Goal: Information Seeking & Learning: Learn about a topic

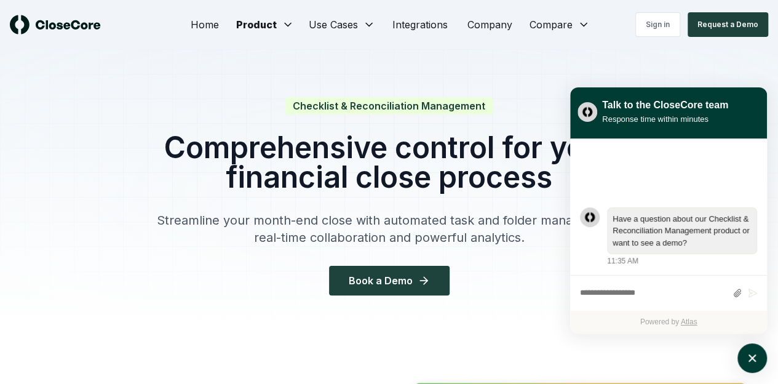
click at [629, 223] on div "Have a question about our Checklist & Reconciliation Management product or want…" at bounding box center [682, 231] width 139 height 36
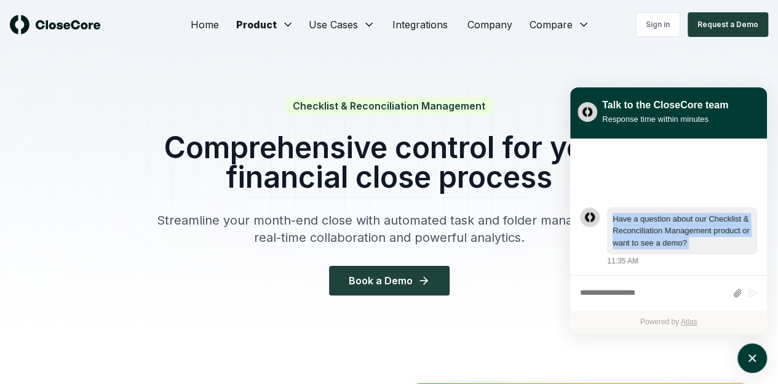
click at [629, 223] on div "Have a question about our Checklist & Reconciliation Management product or want…" at bounding box center [682, 231] width 139 height 36
click at [680, 228] on div "Have a question about our Checklist & Reconciliation Management product or want…" at bounding box center [682, 231] width 139 height 36
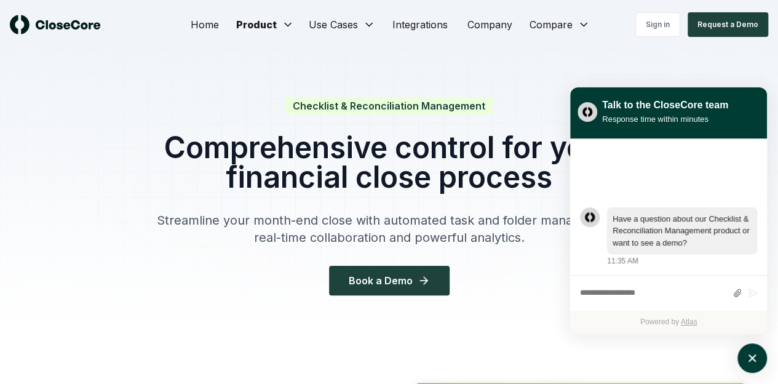
click at [502, 226] on p "Streamline your month-end close with automated task and folder management, real…" at bounding box center [389, 229] width 472 height 34
click at [357, 148] on h1 "Comprehensive control for your financial close process" at bounding box center [389, 162] width 472 height 59
click at [416, 31] on link "Integrations" at bounding box center [420, 24] width 75 height 25
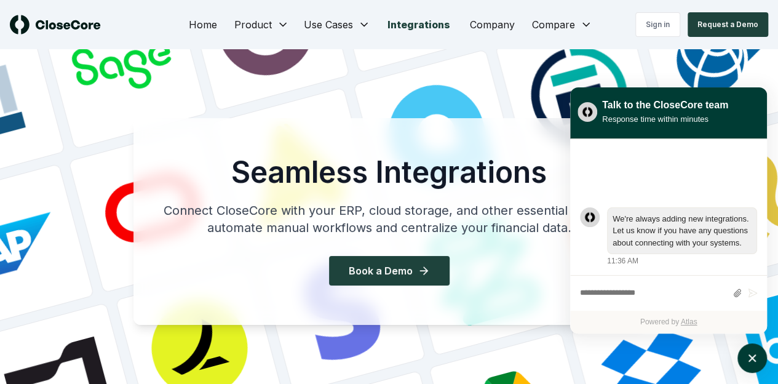
click at [415, 24] on link "Integrations" at bounding box center [419, 24] width 82 height 25
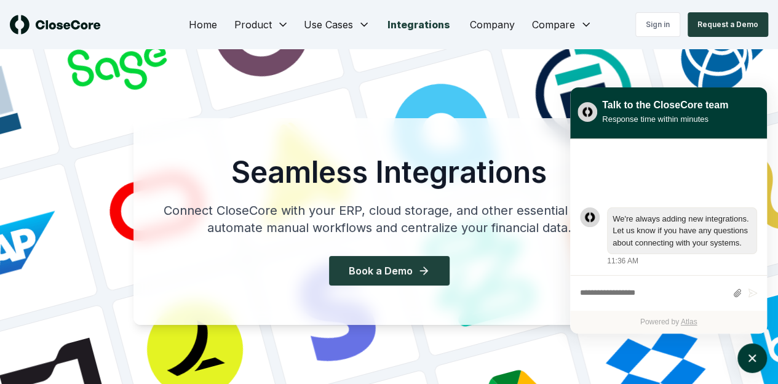
click at [394, 209] on p "Connect CloseCore with your ERP, cloud storage, and other essential tools to au…" at bounding box center [389, 219] width 472 height 34
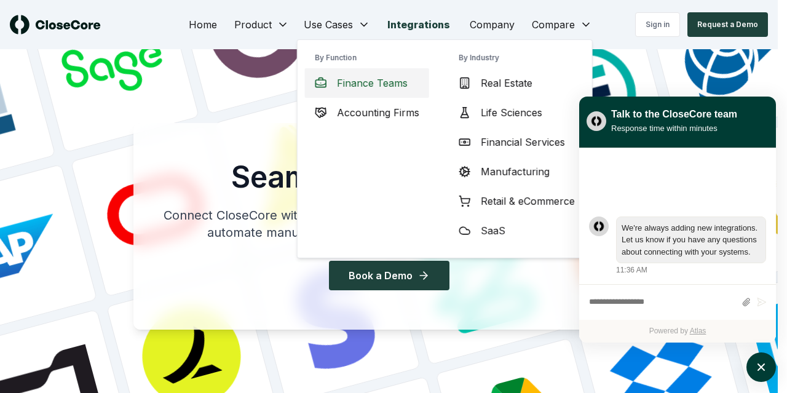
click at [387, 81] on span "Finance Teams" at bounding box center [372, 83] width 71 height 15
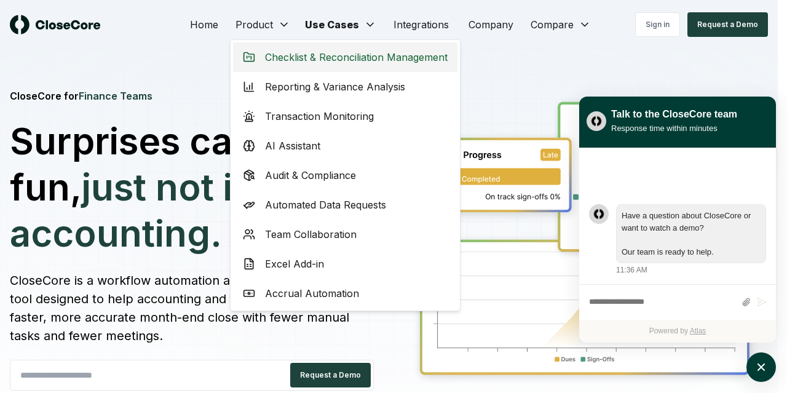
click at [265, 51] on div "Checklist & Reconciliation Management" at bounding box center [345, 57] width 225 height 30
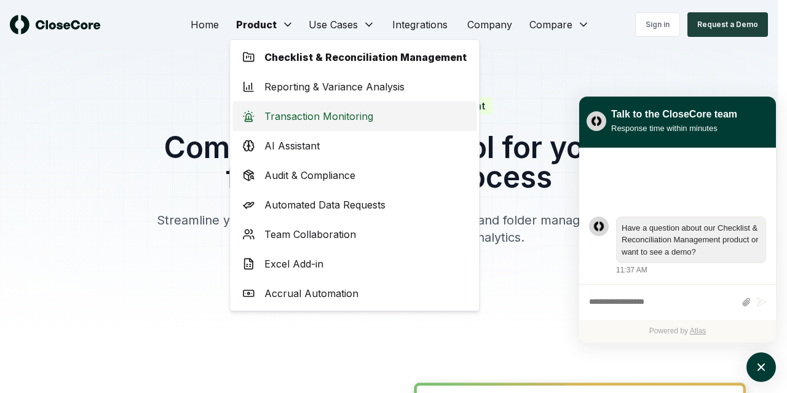
click at [293, 120] on span "Transaction Monitoring" at bounding box center [319, 116] width 109 height 15
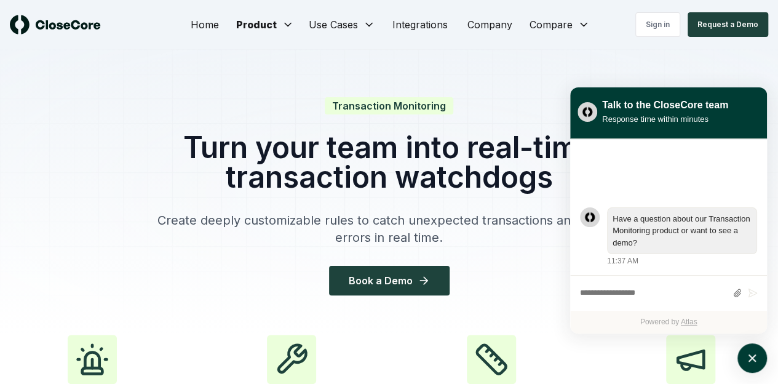
click at [383, 224] on p "Create deeply customizable rules to catch unexpected transactions and coding er…" at bounding box center [389, 229] width 472 height 34
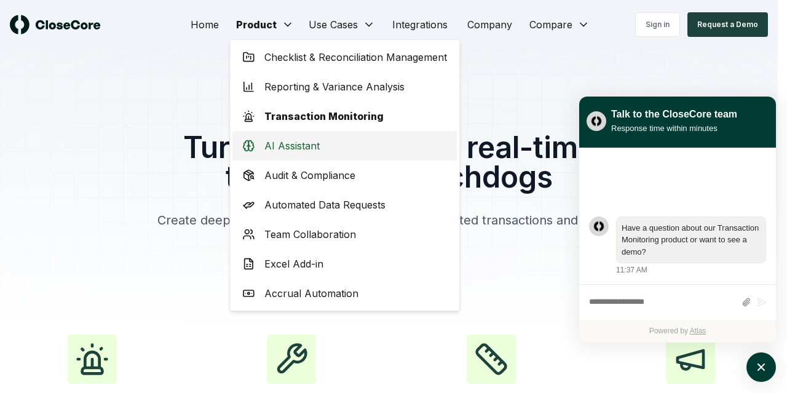
click at [301, 149] on span "AI Assistant" at bounding box center [292, 145] width 55 height 15
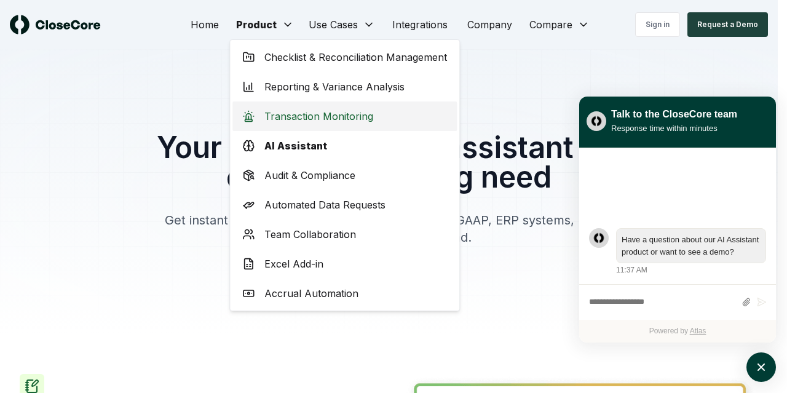
click at [287, 118] on span "Transaction Monitoring" at bounding box center [319, 116] width 109 height 15
